Goal: Information Seeking & Learning: Learn about a topic

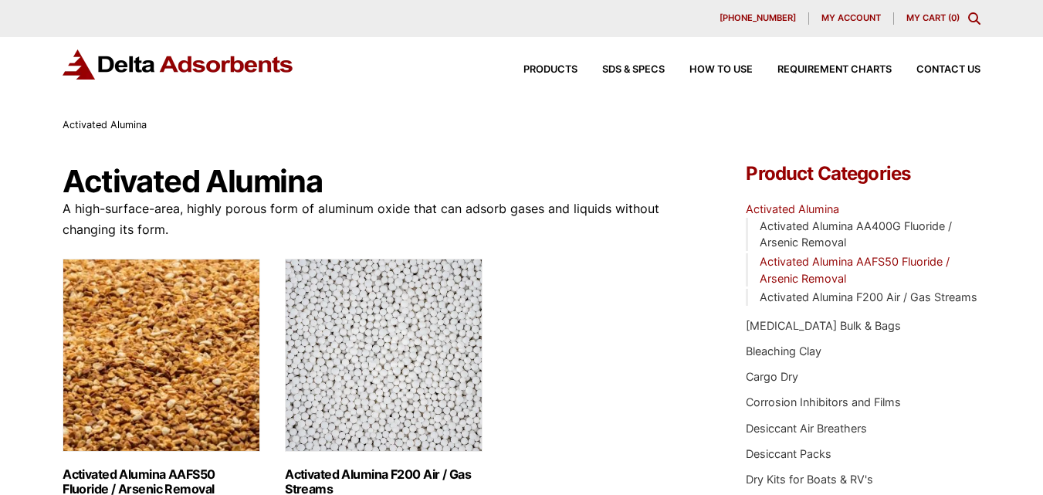
click at [873, 260] on link "Activated Alumina AAFS50 Fluoride / Arsenic Removal" at bounding box center [855, 270] width 190 height 30
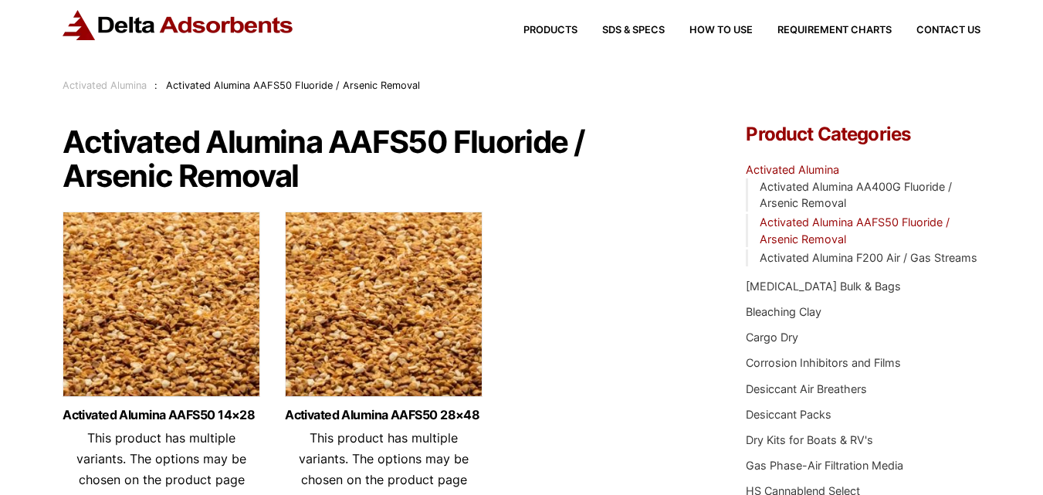
scroll to position [154, 0]
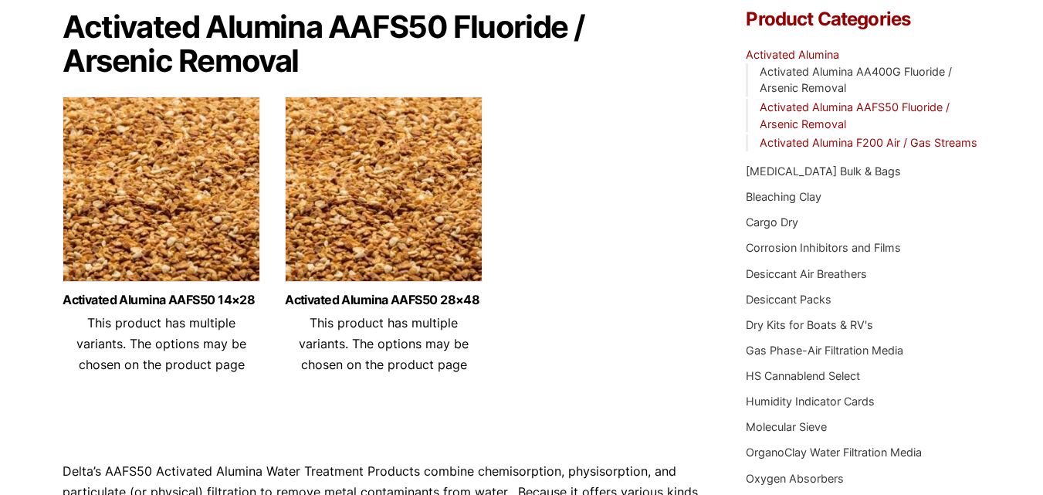
click at [810, 141] on link "Activated Alumina F200 Air / Gas Streams" at bounding box center [869, 142] width 218 height 13
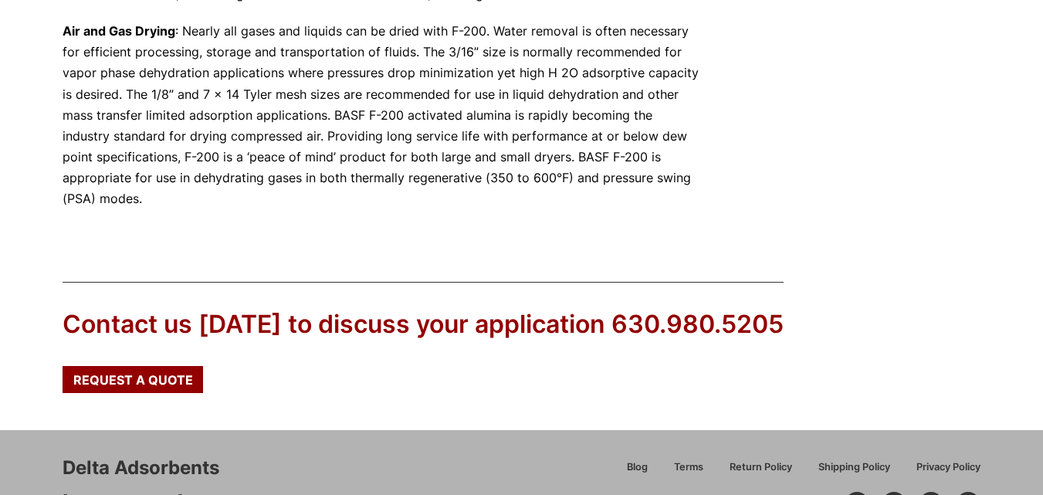
scroll to position [1134, 0]
